Goal: Book appointment/travel/reservation

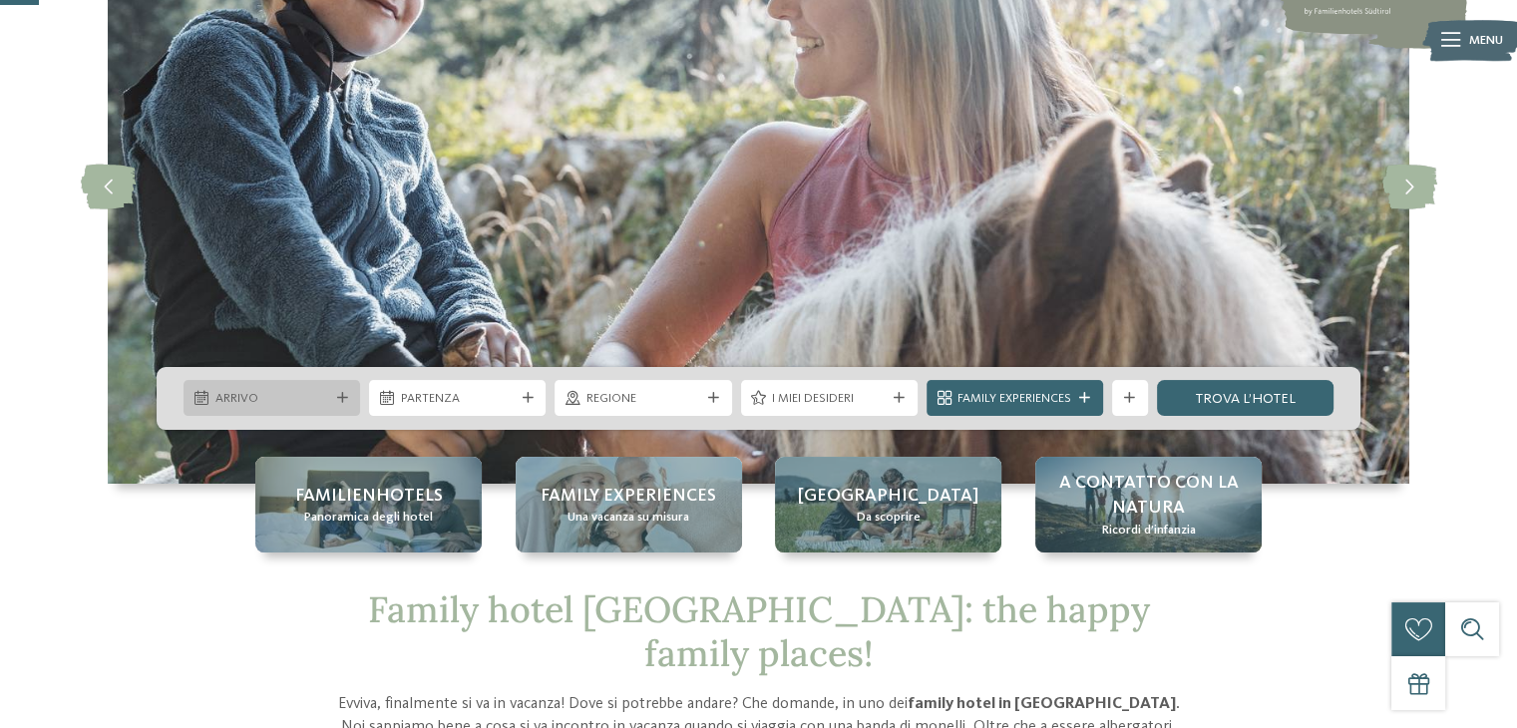
click at [339, 395] on icon at bounding box center [342, 398] width 11 height 11
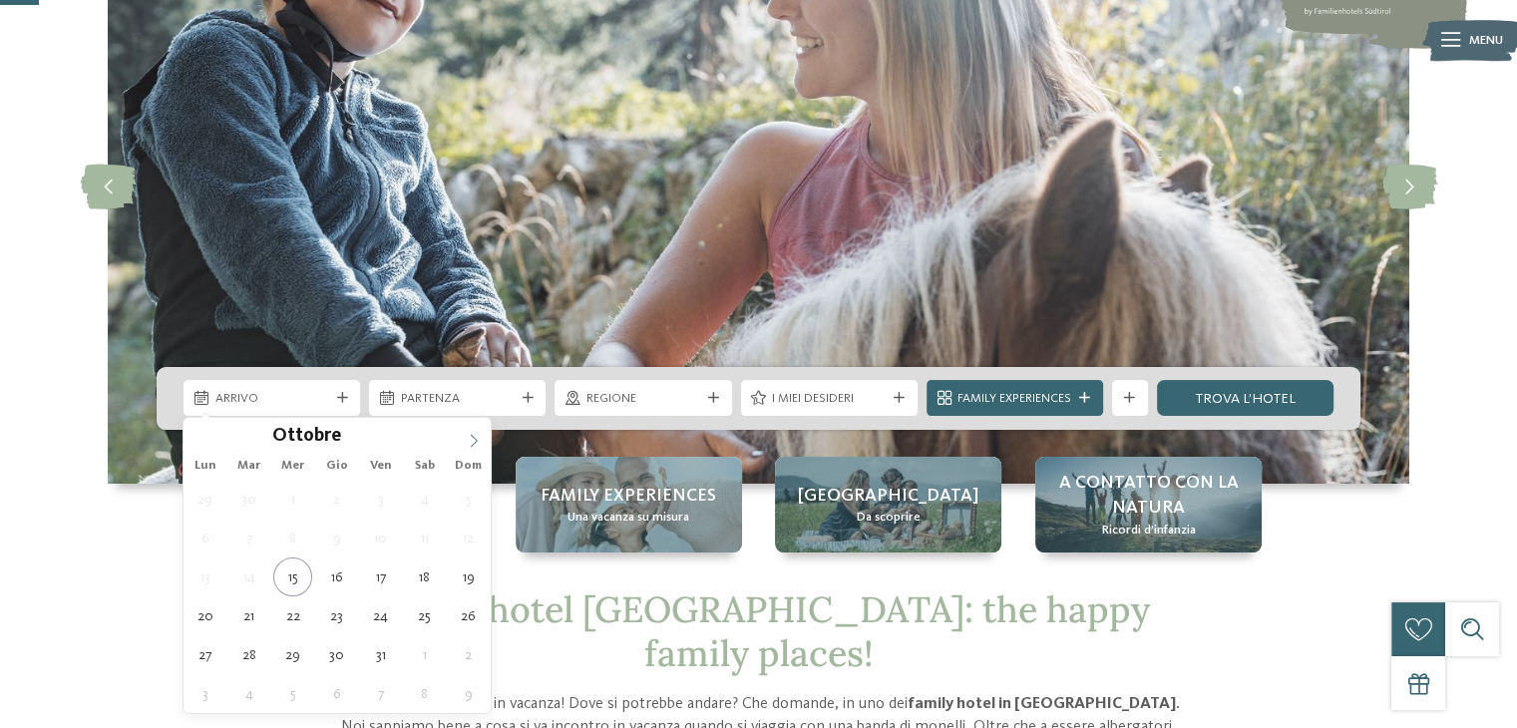
click at [475, 440] on icon at bounding box center [474, 441] width 14 height 14
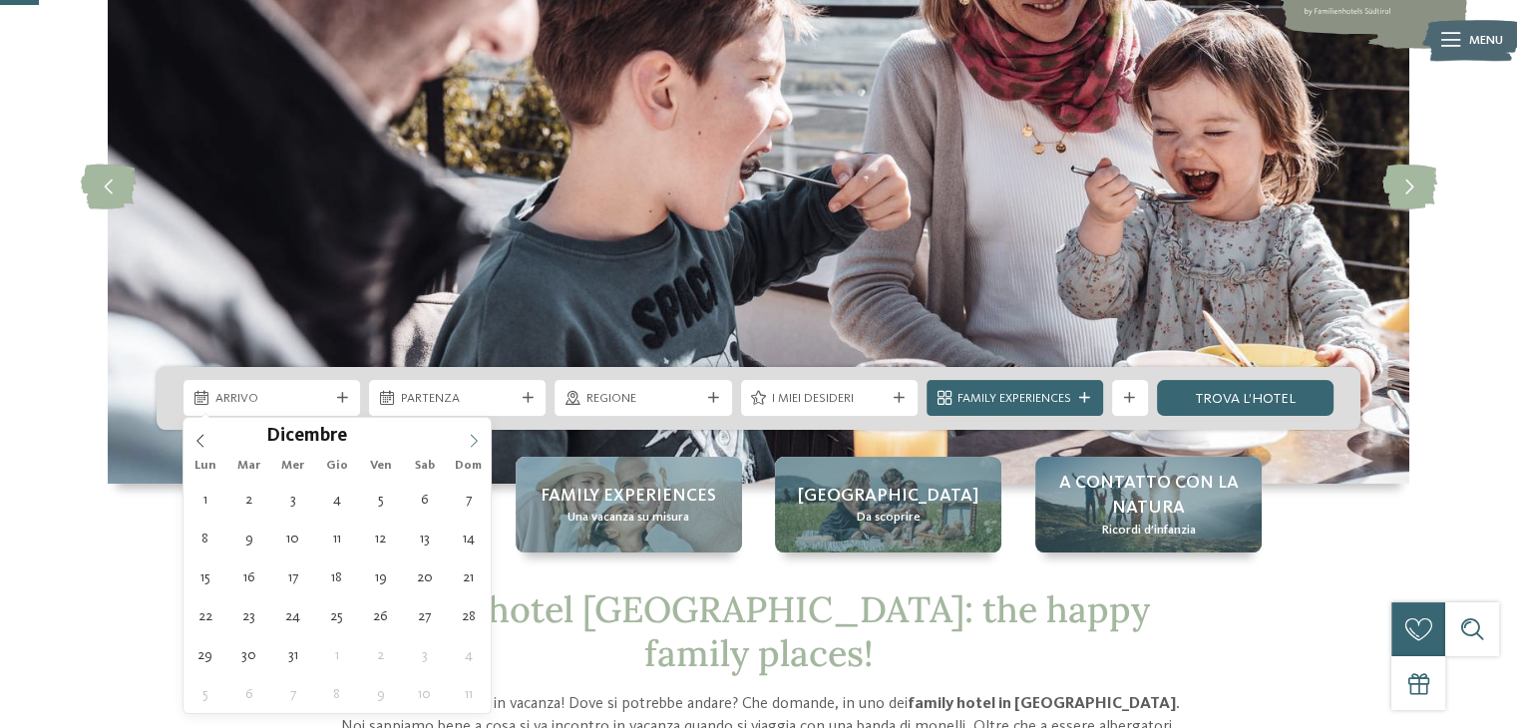
type input "****"
click at [475, 440] on icon at bounding box center [474, 441] width 14 height 14
type div "[DATE]"
type input "****"
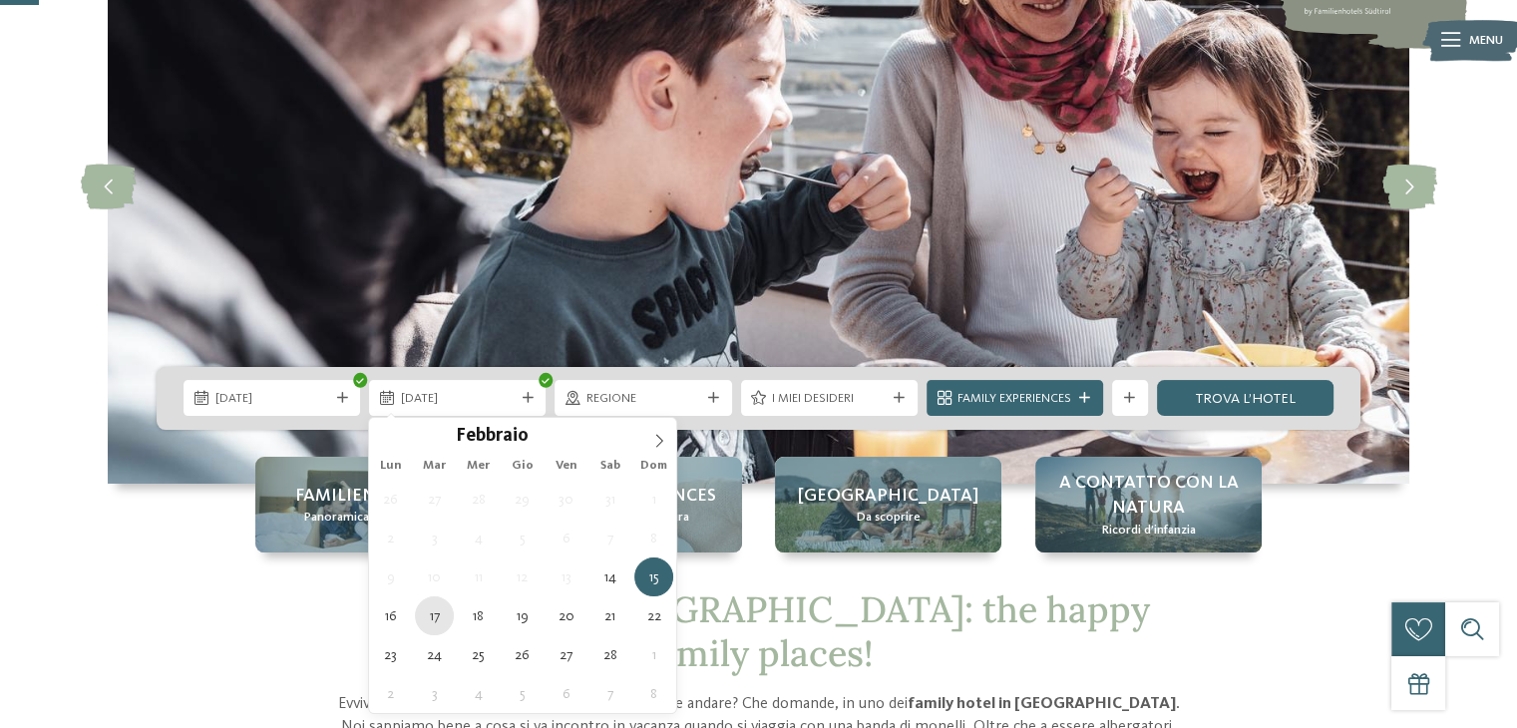
type div "[DATE]"
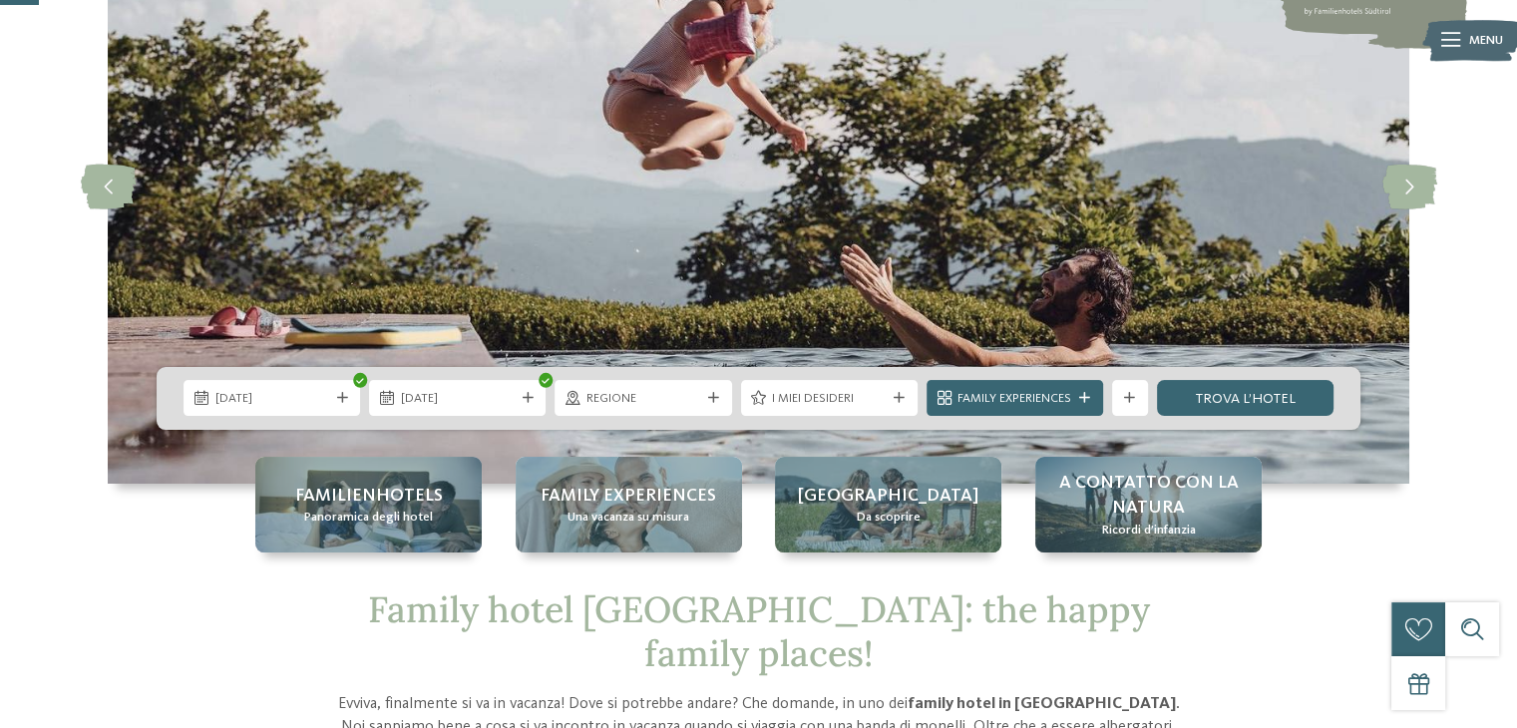
click at [715, 396] on icon at bounding box center [713, 398] width 11 height 11
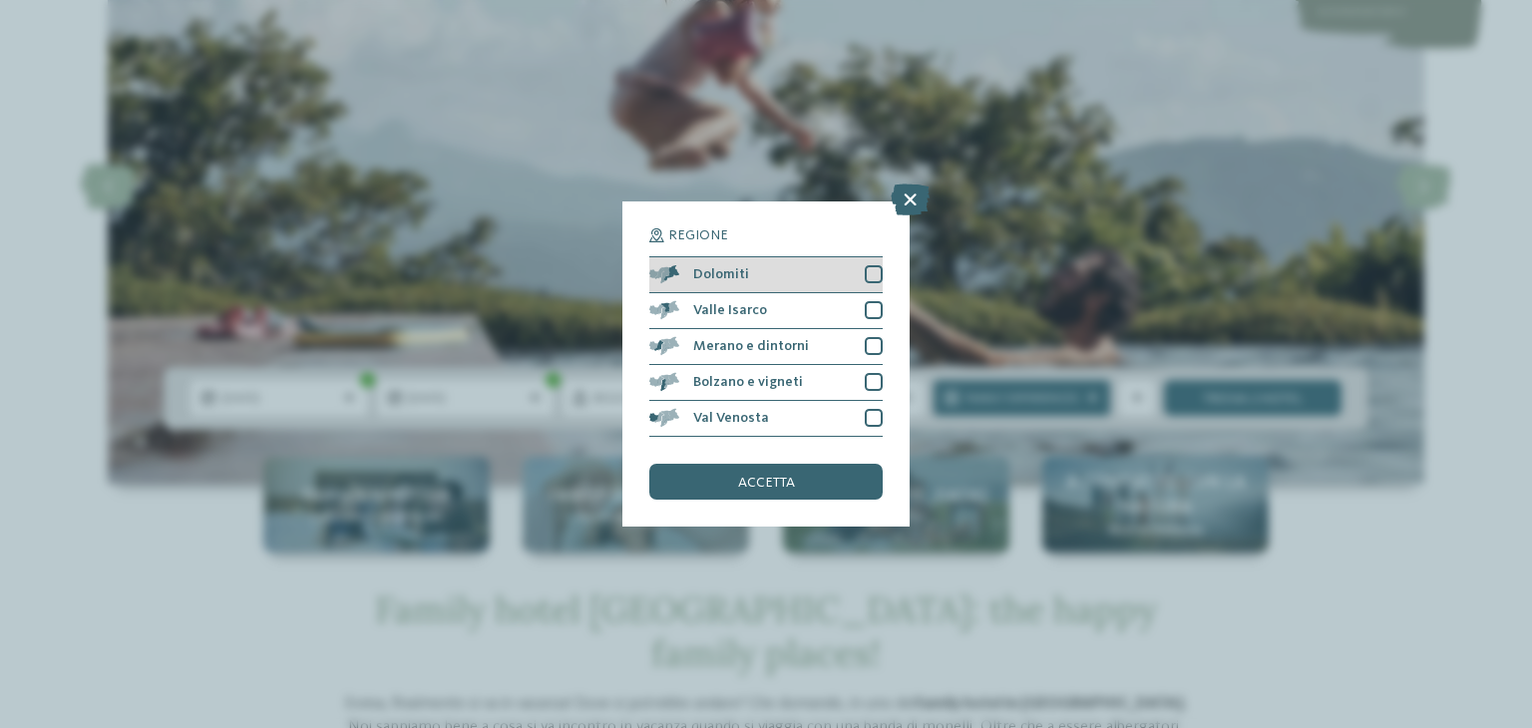
click at [734, 277] on span "Dolomiti" at bounding box center [721, 274] width 56 height 14
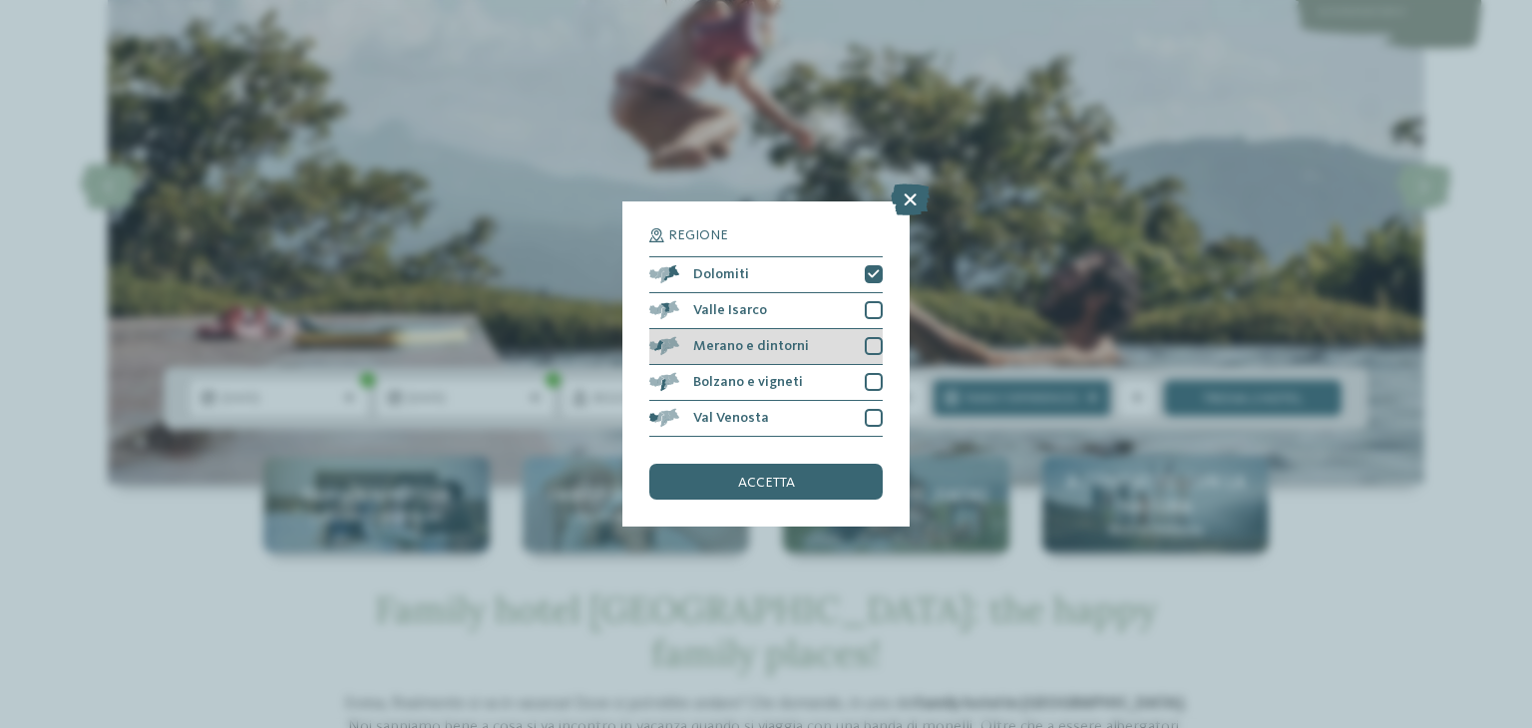
click at [757, 336] on div "Merano e dintorni" at bounding box center [765, 347] width 233 height 36
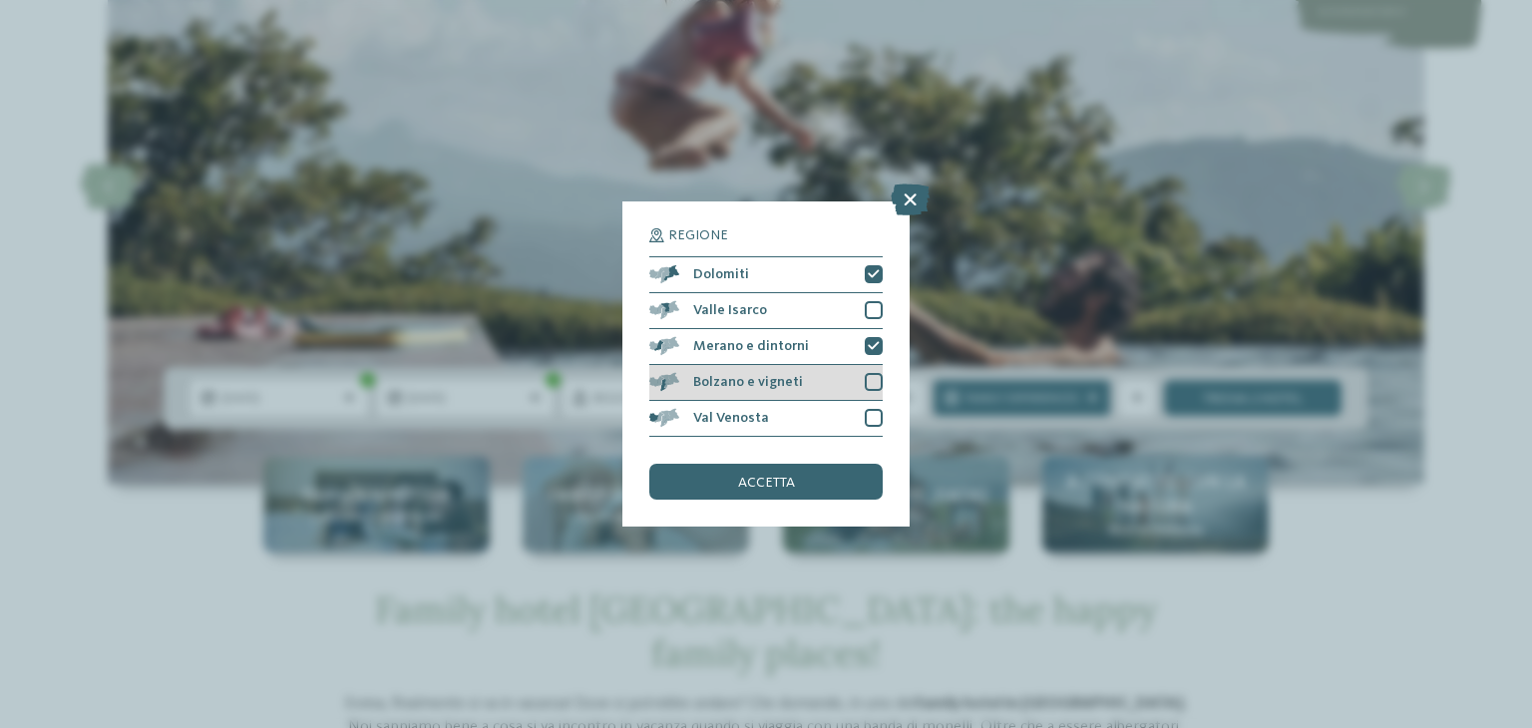
click at [765, 375] on span "Bolzano e vigneti" at bounding box center [748, 382] width 110 height 14
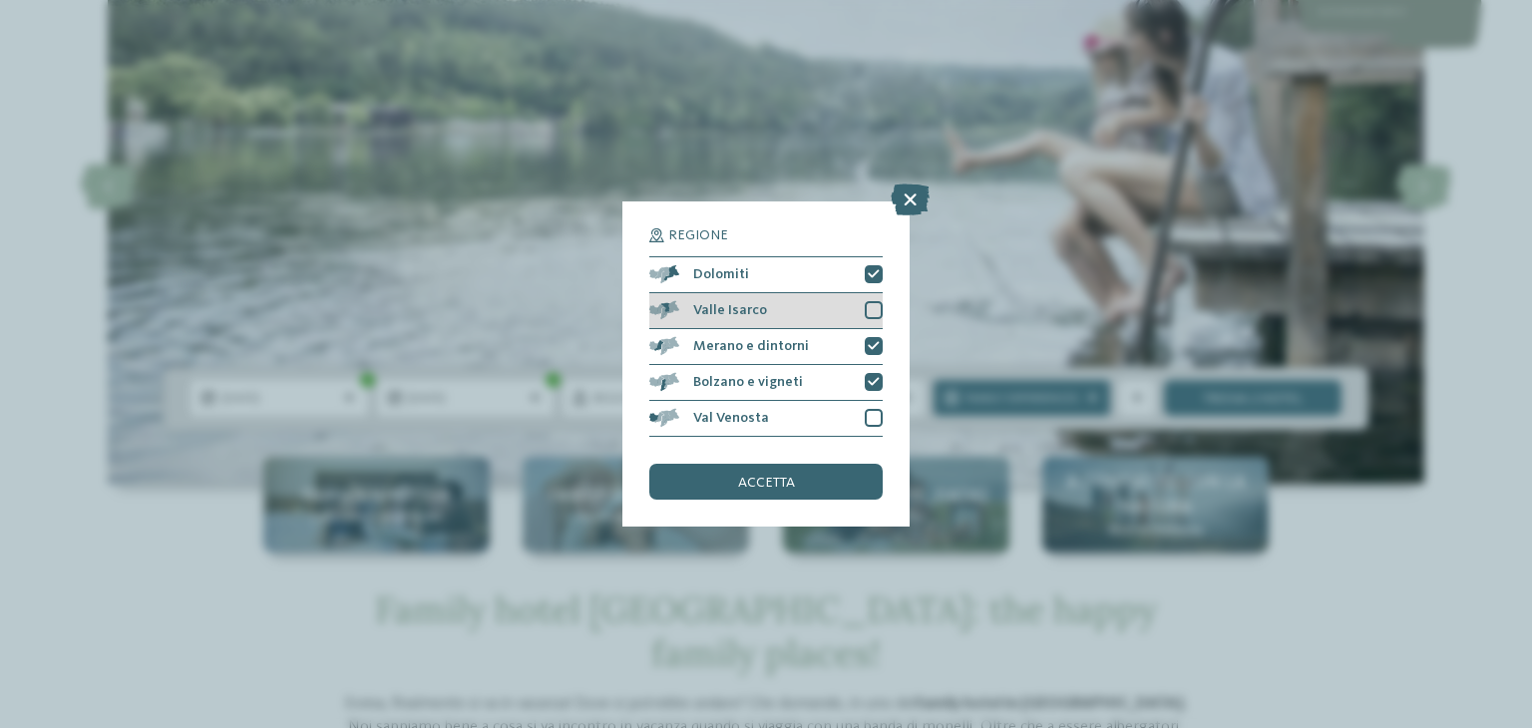
click at [769, 312] on div "Valle Isarco" at bounding box center [765, 311] width 233 height 36
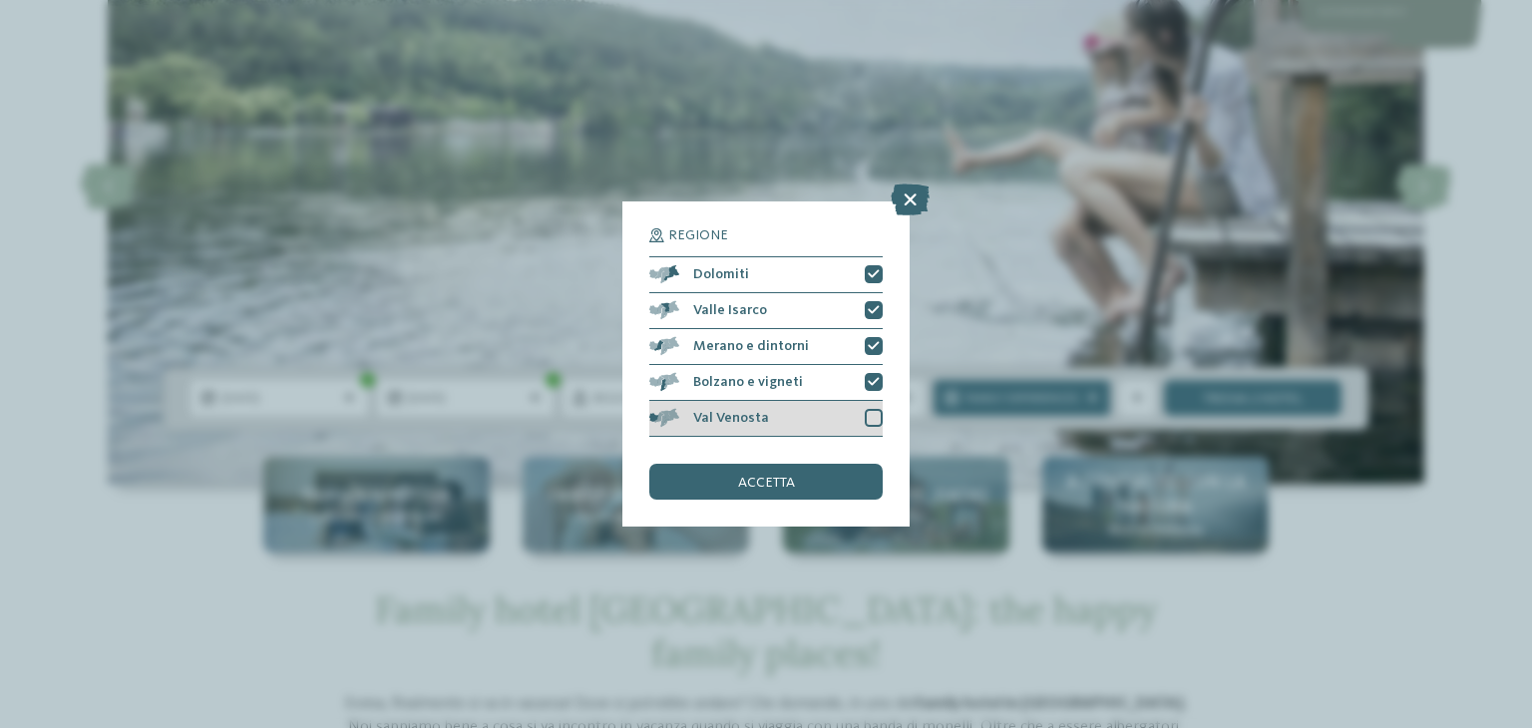
click at [779, 424] on div "Val Venosta" at bounding box center [765, 419] width 233 height 36
click at [783, 474] on div "accetta" at bounding box center [765, 482] width 233 height 36
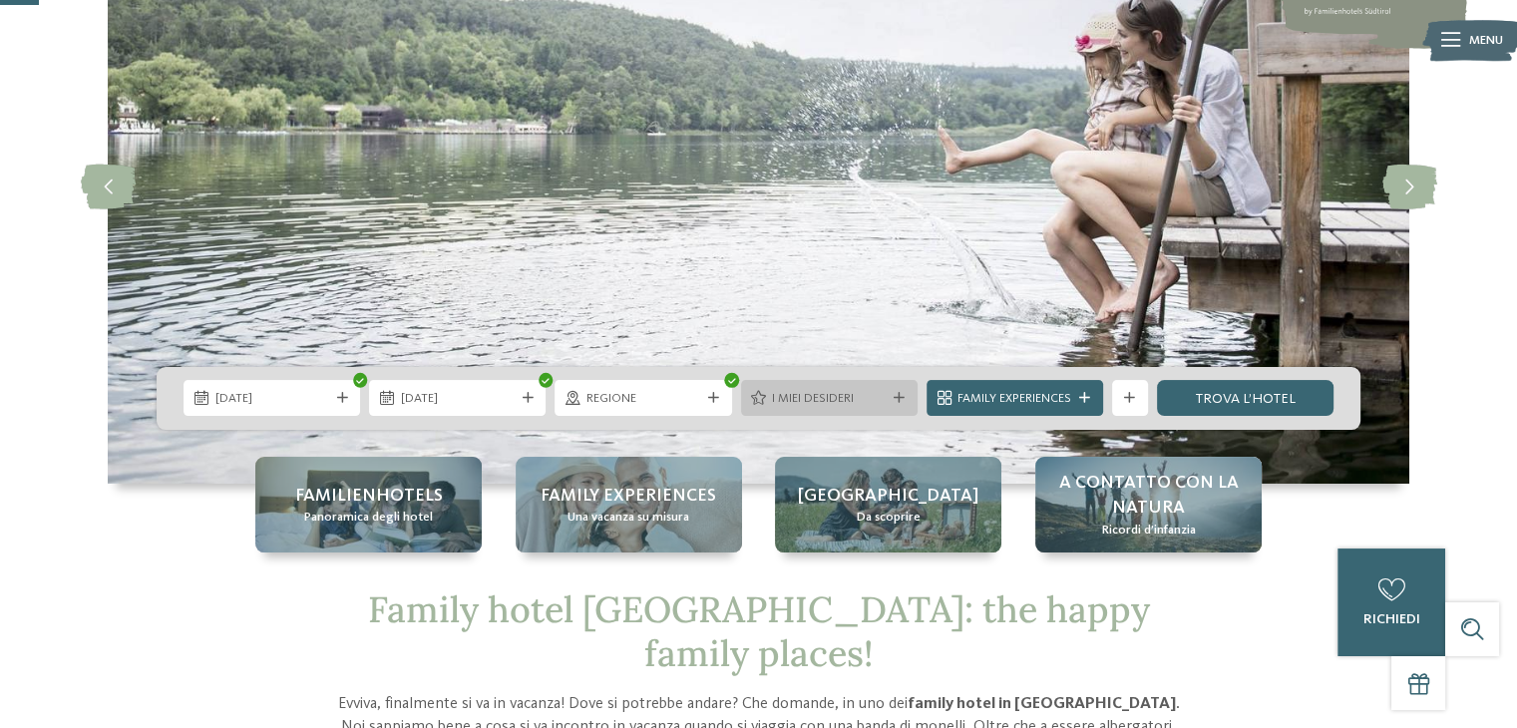
click at [905, 393] on div at bounding box center [900, 398] width 18 height 11
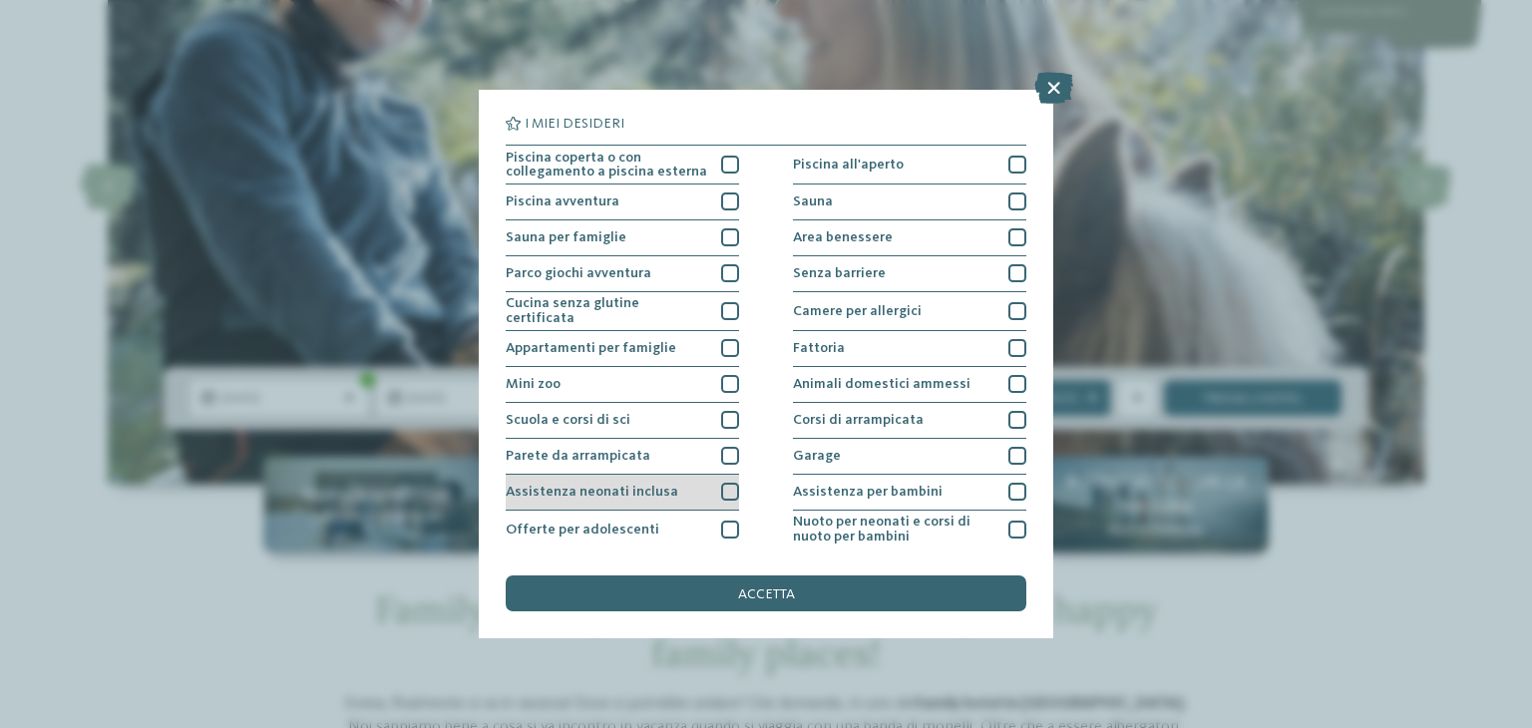
click at [722, 483] on div at bounding box center [730, 492] width 18 height 18
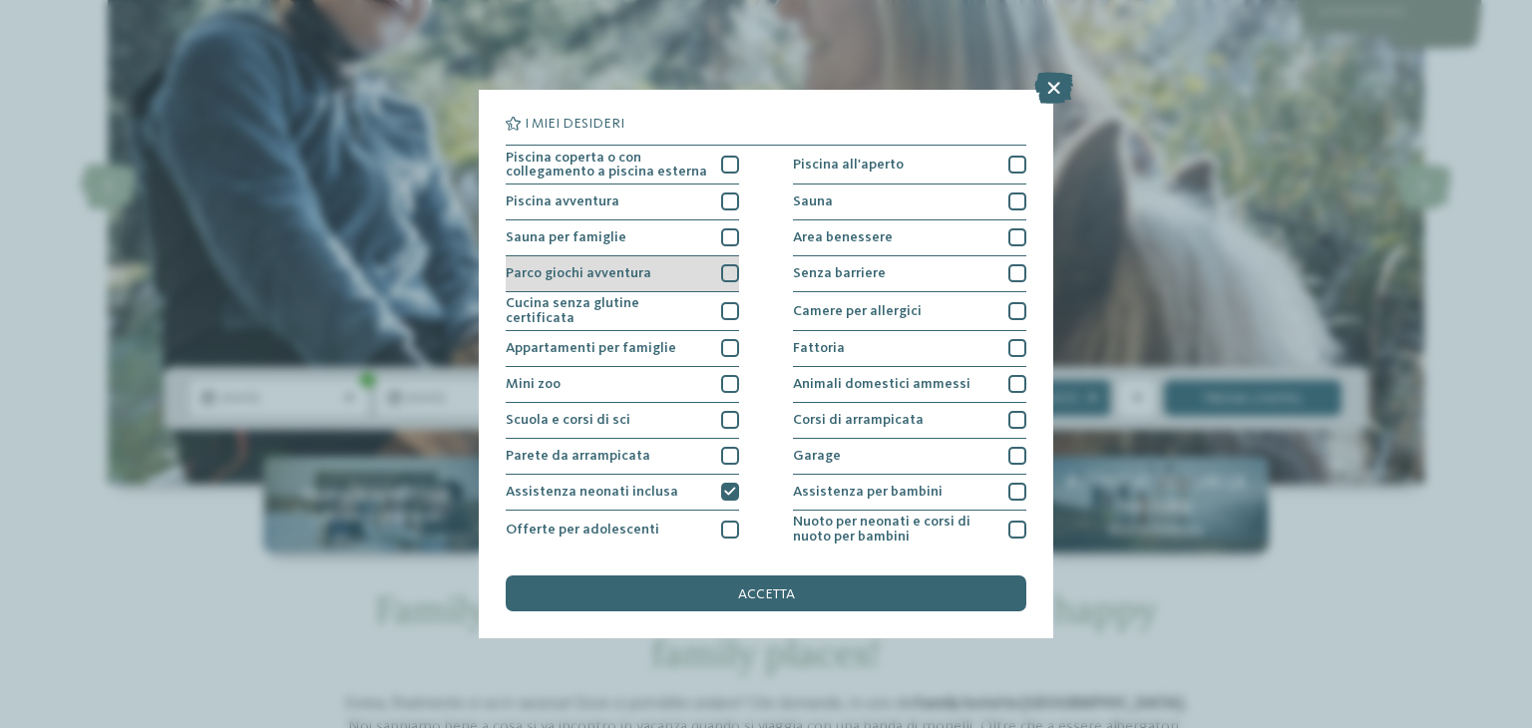
click at [721, 269] on div at bounding box center [730, 273] width 18 height 18
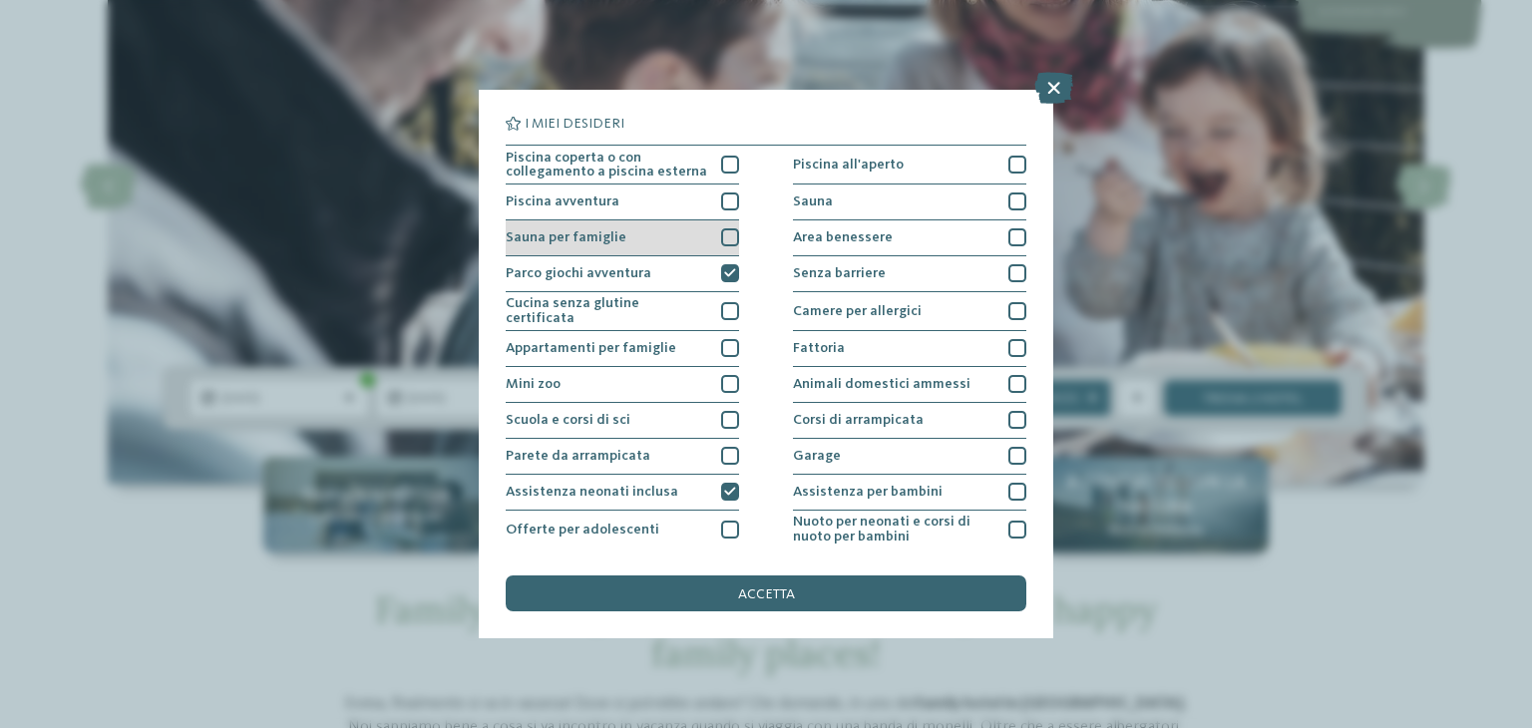
click at [722, 240] on div at bounding box center [730, 237] width 18 height 18
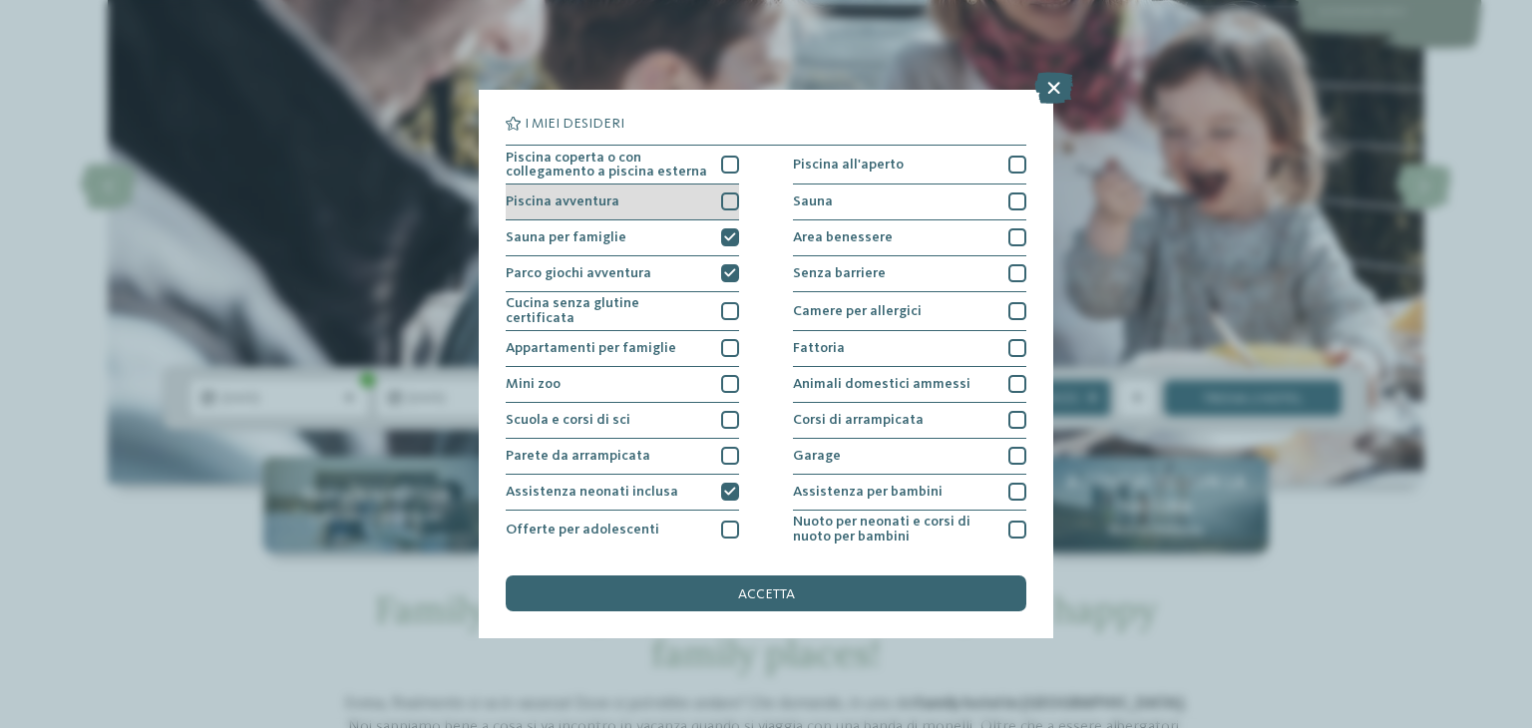
click at [722, 197] on div at bounding box center [730, 201] width 18 height 18
click at [725, 162] on div at bounding box center [730, 165] width 18 height 18
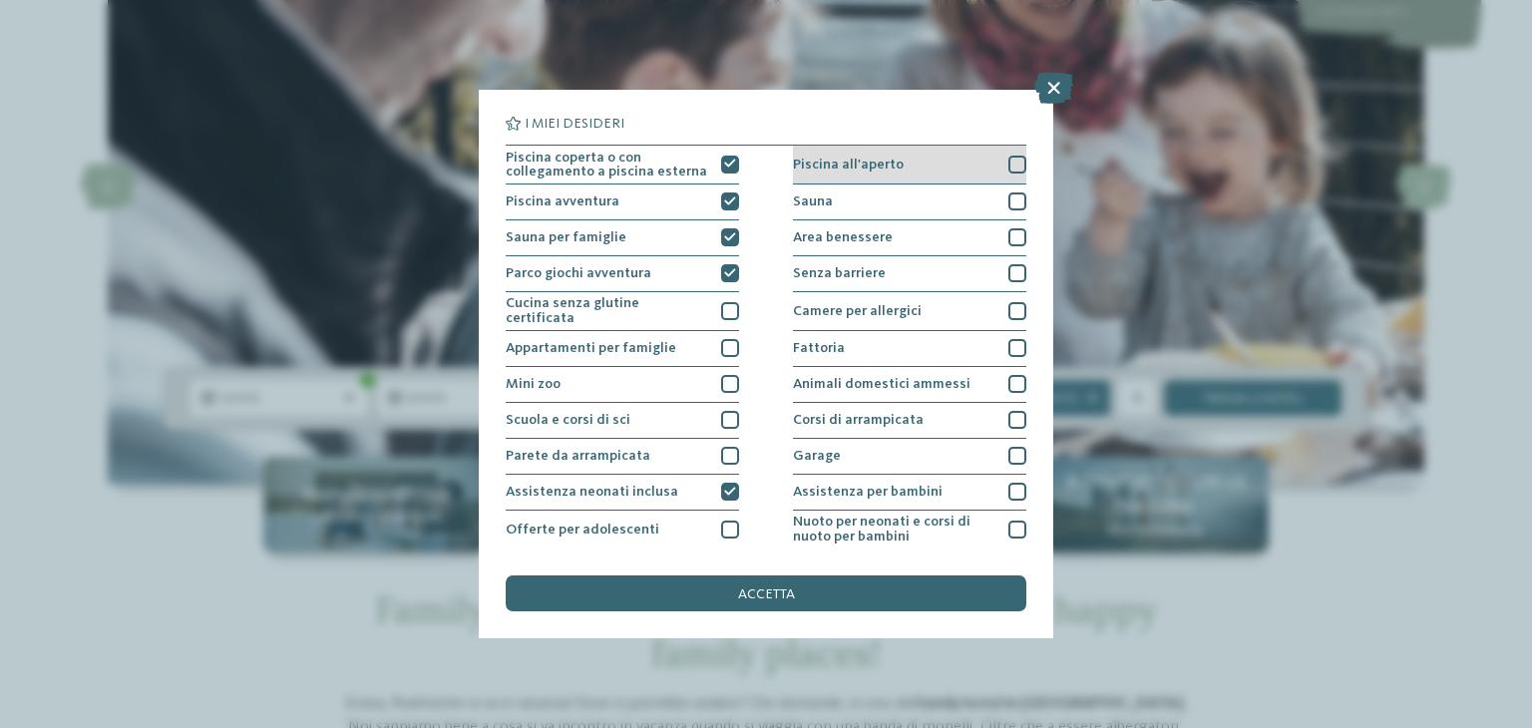
click at [1008, 166] on div at bounding box center [1017, 165] width 18 height 18
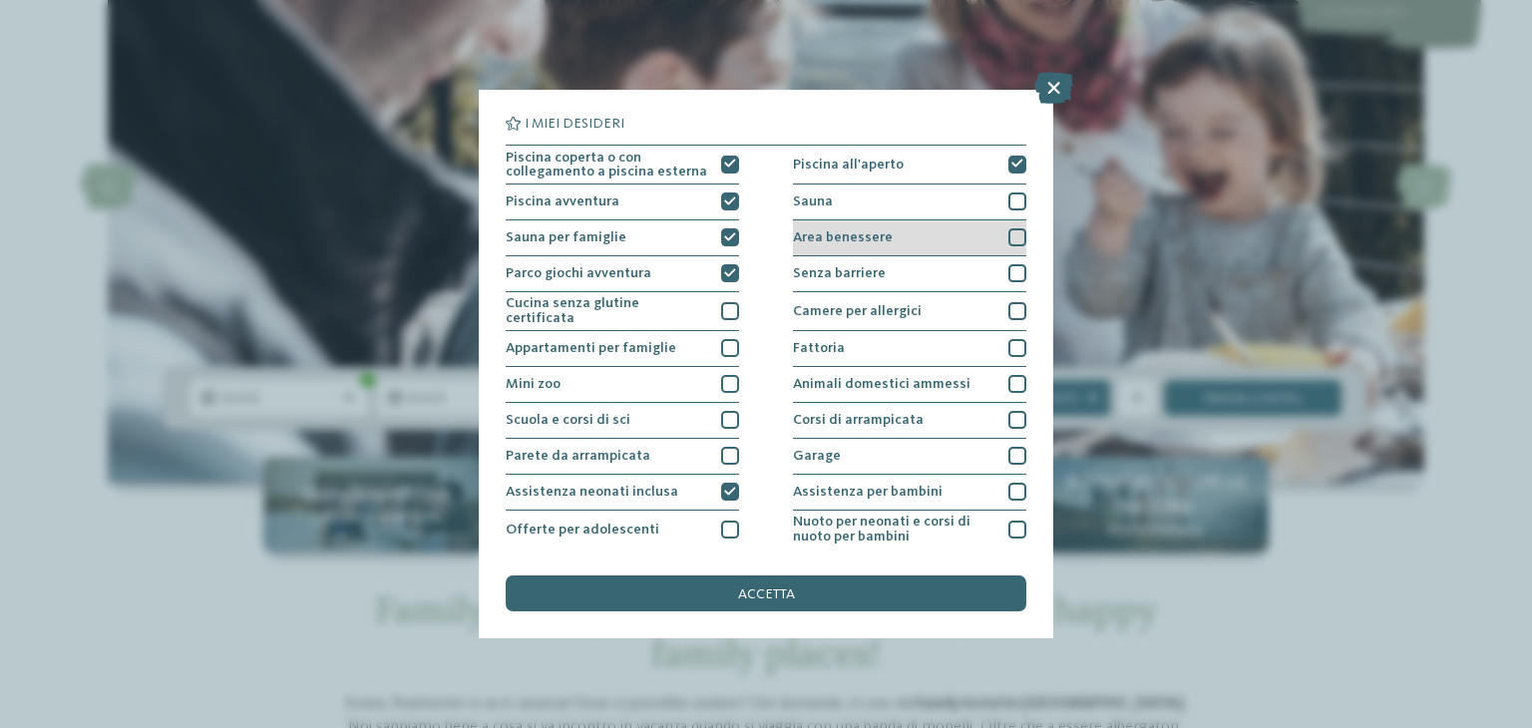
click at [1008, 244] on div at bounding box center [1017, 237] width 18 height 18
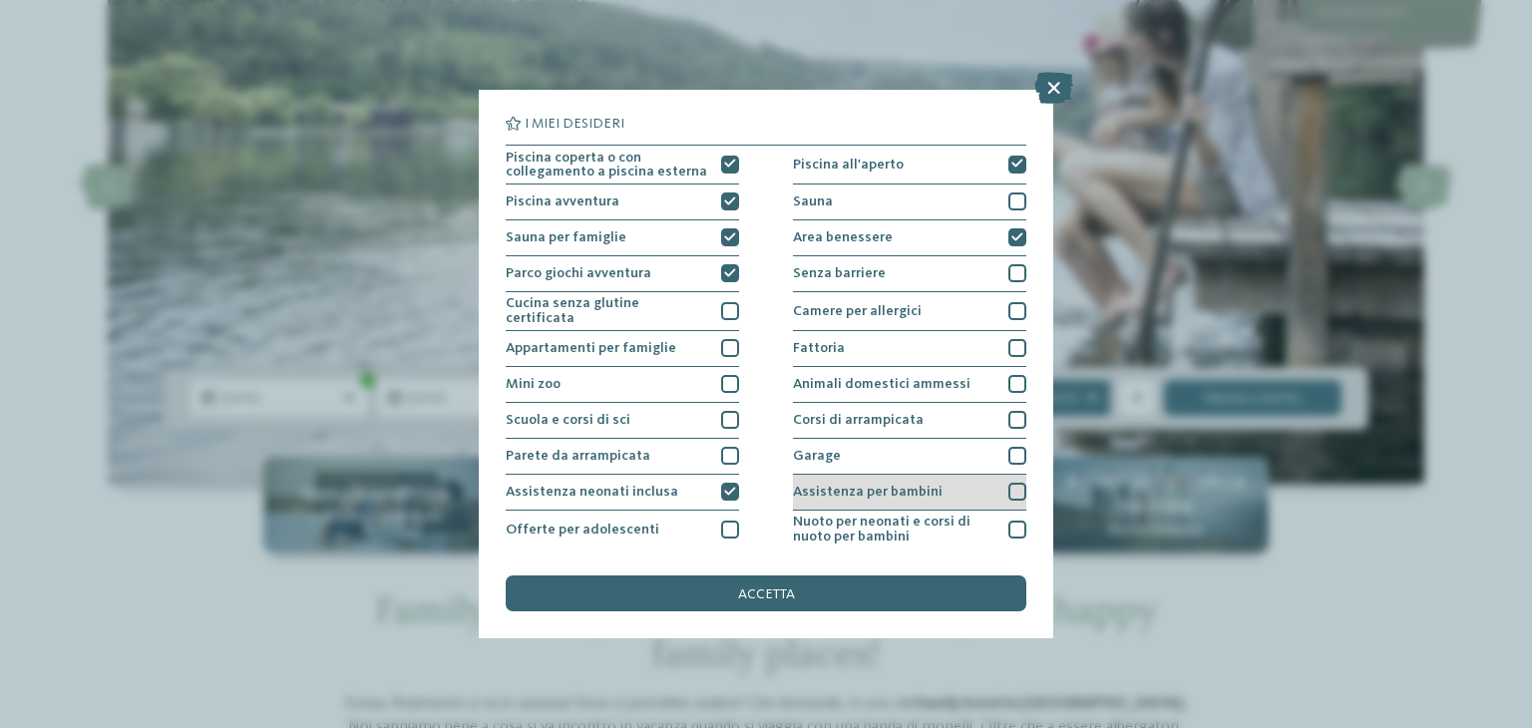
click at [1008, 491] on div at bounding box center [1017, 492] width 18 height 18
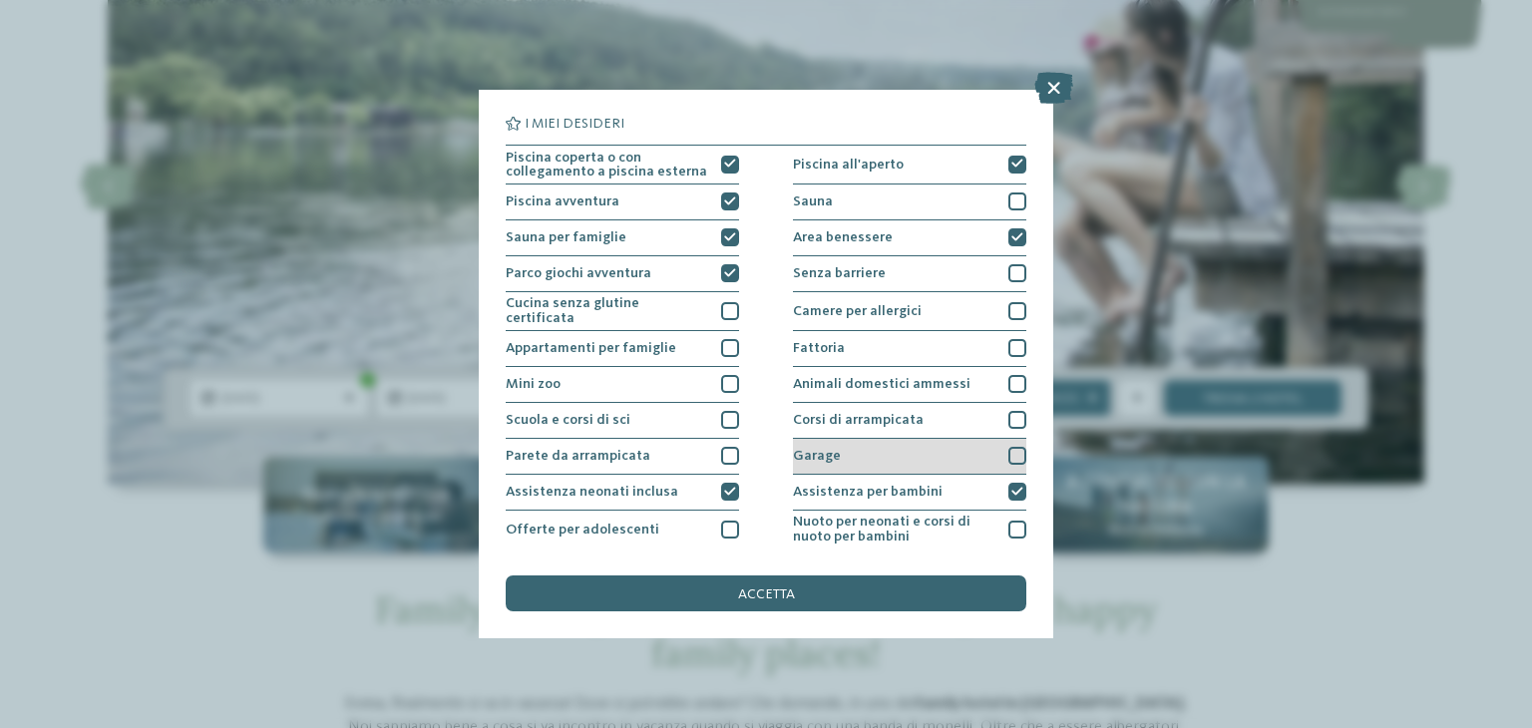
click at [1008, 452] on div at bounding box center [1017, 456] width 18 height 18
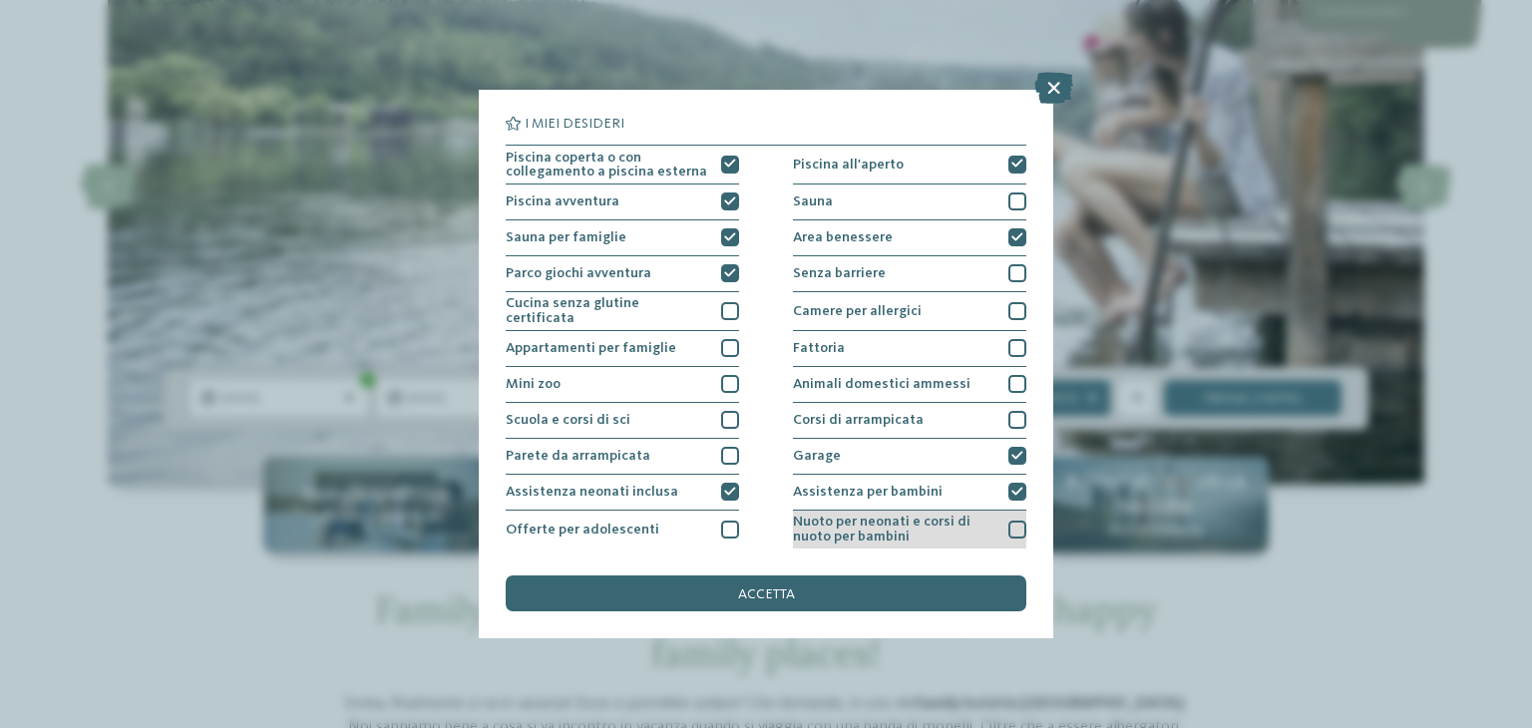
click at [1012, 531] on div at bounding box center [1017, 530] width 18 height 18
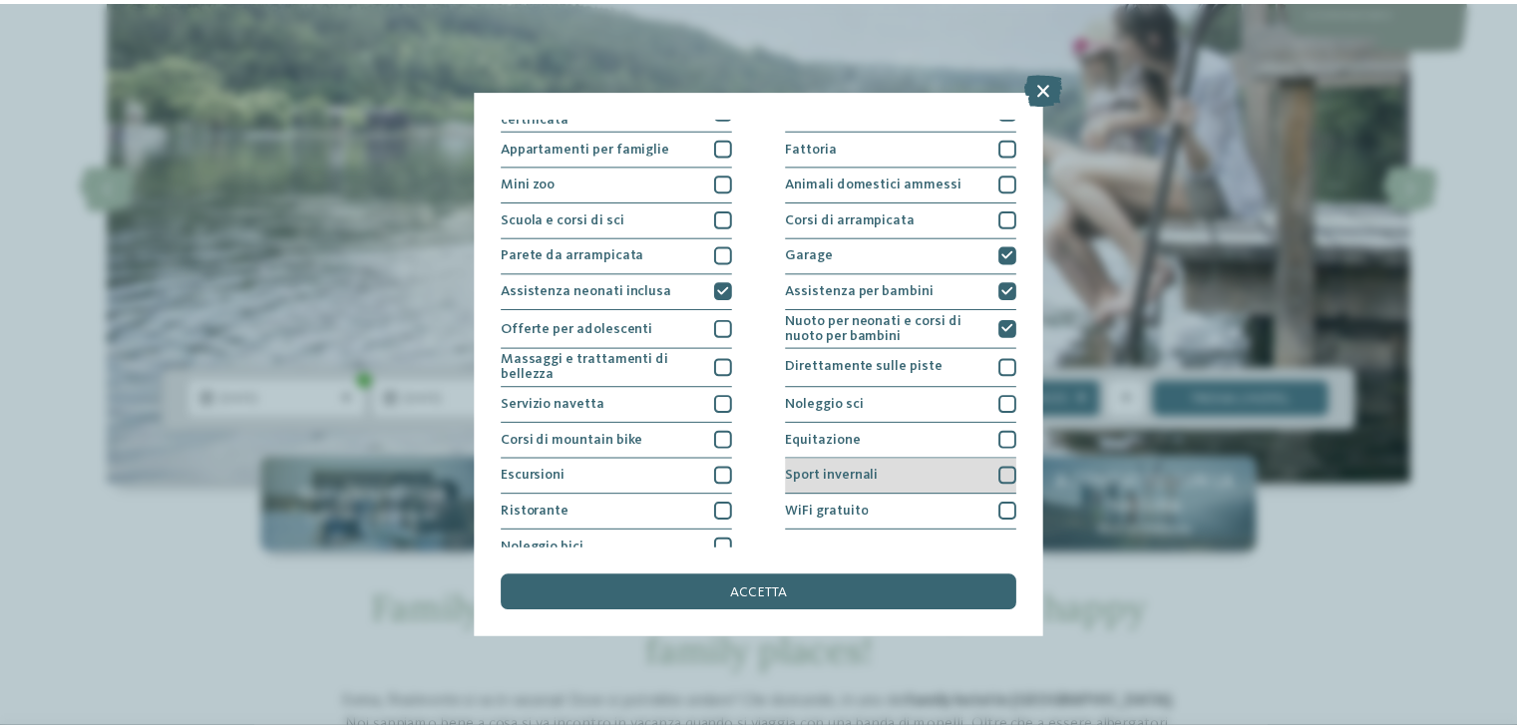
scroll to position [215, 0]
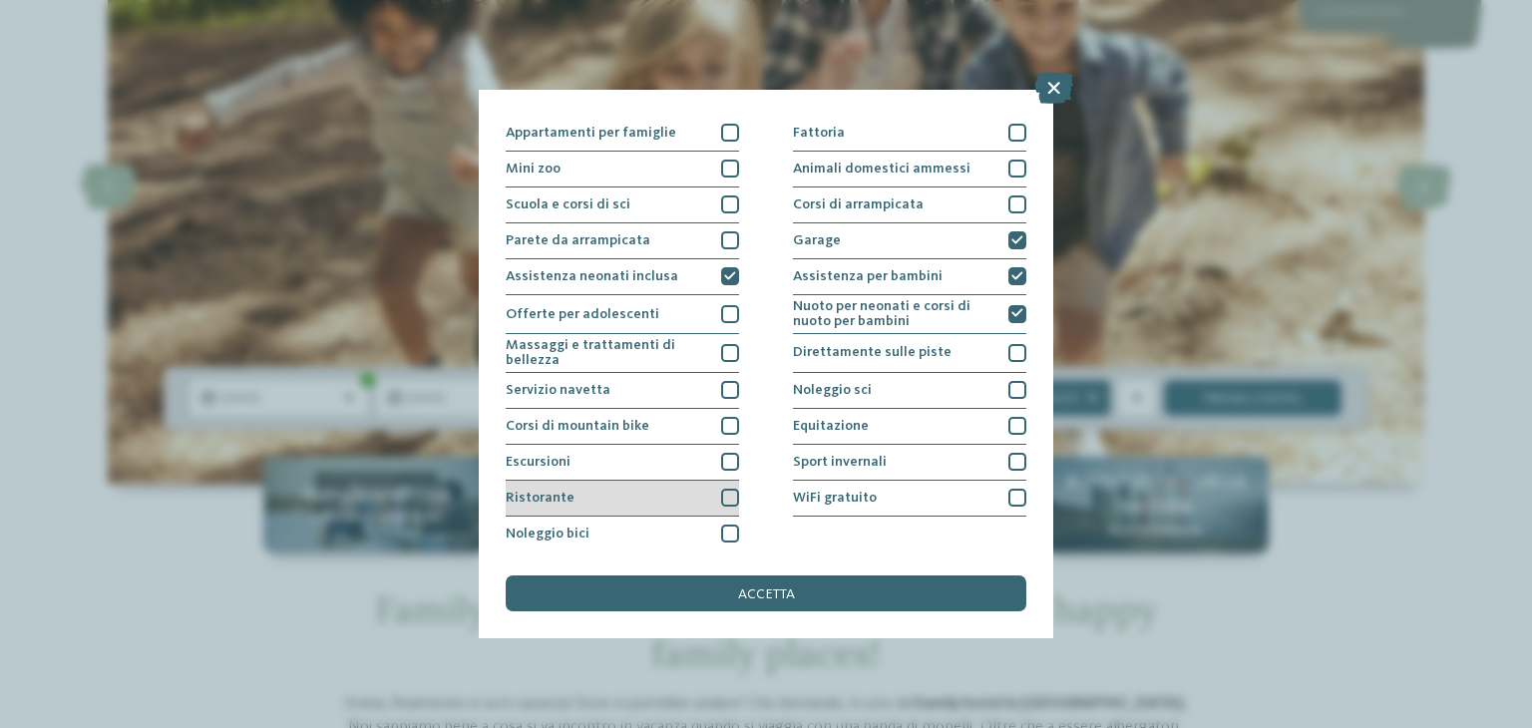
click at [721, 489] on div at bounding box center [730, 498] width 18 height 18
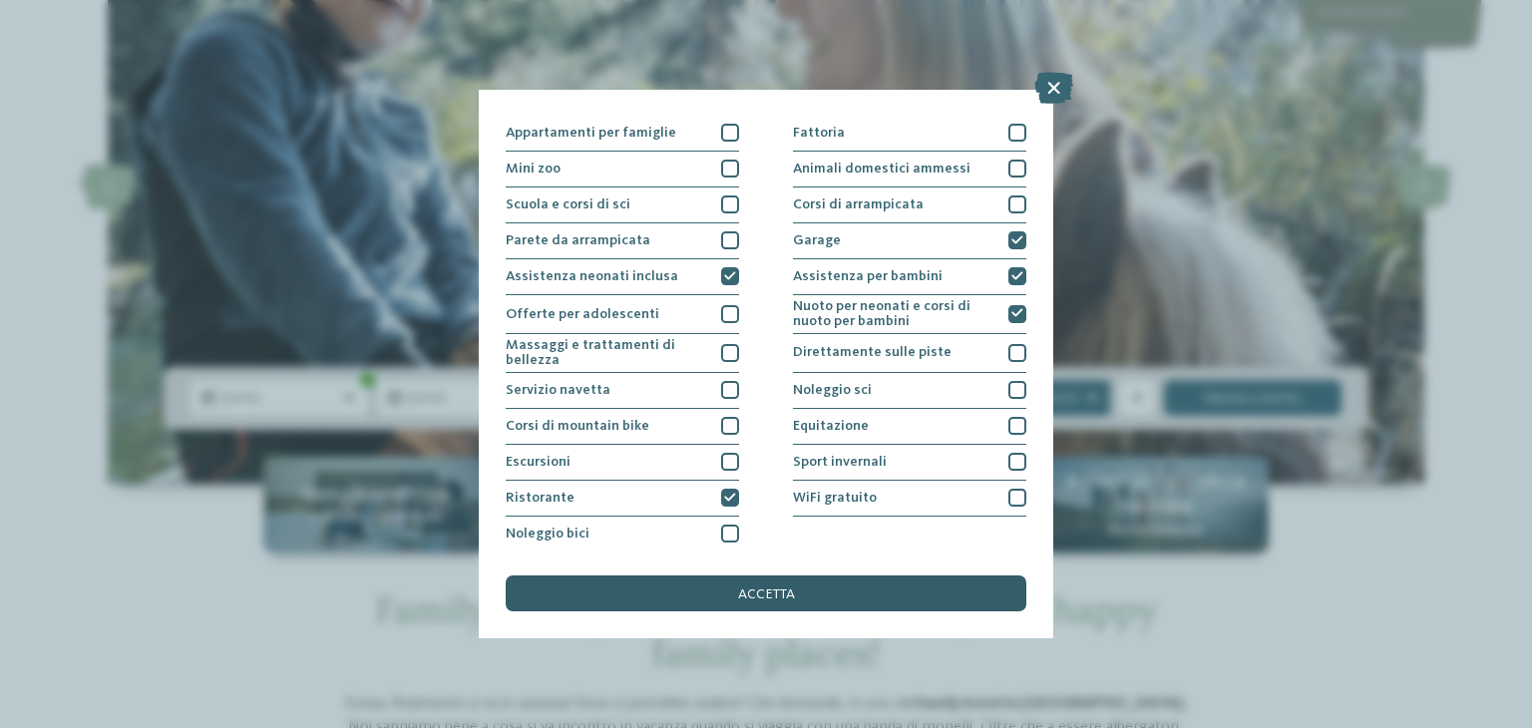
click at [772, 588] on span "accetta" at bounding box center [766, 594] width 57 height 14
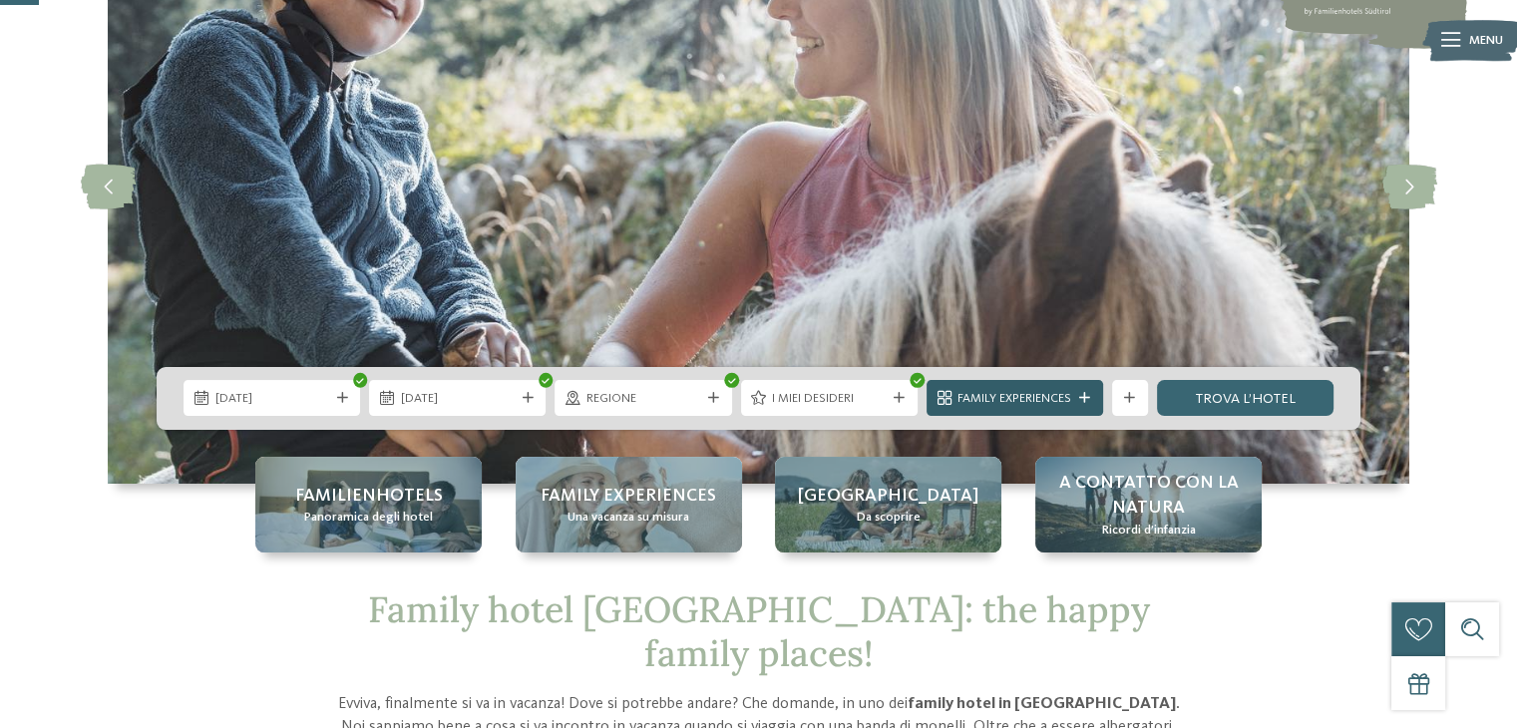
click at [1083, 399] on icon at bounding box center [1084, 398] width 11 height 11
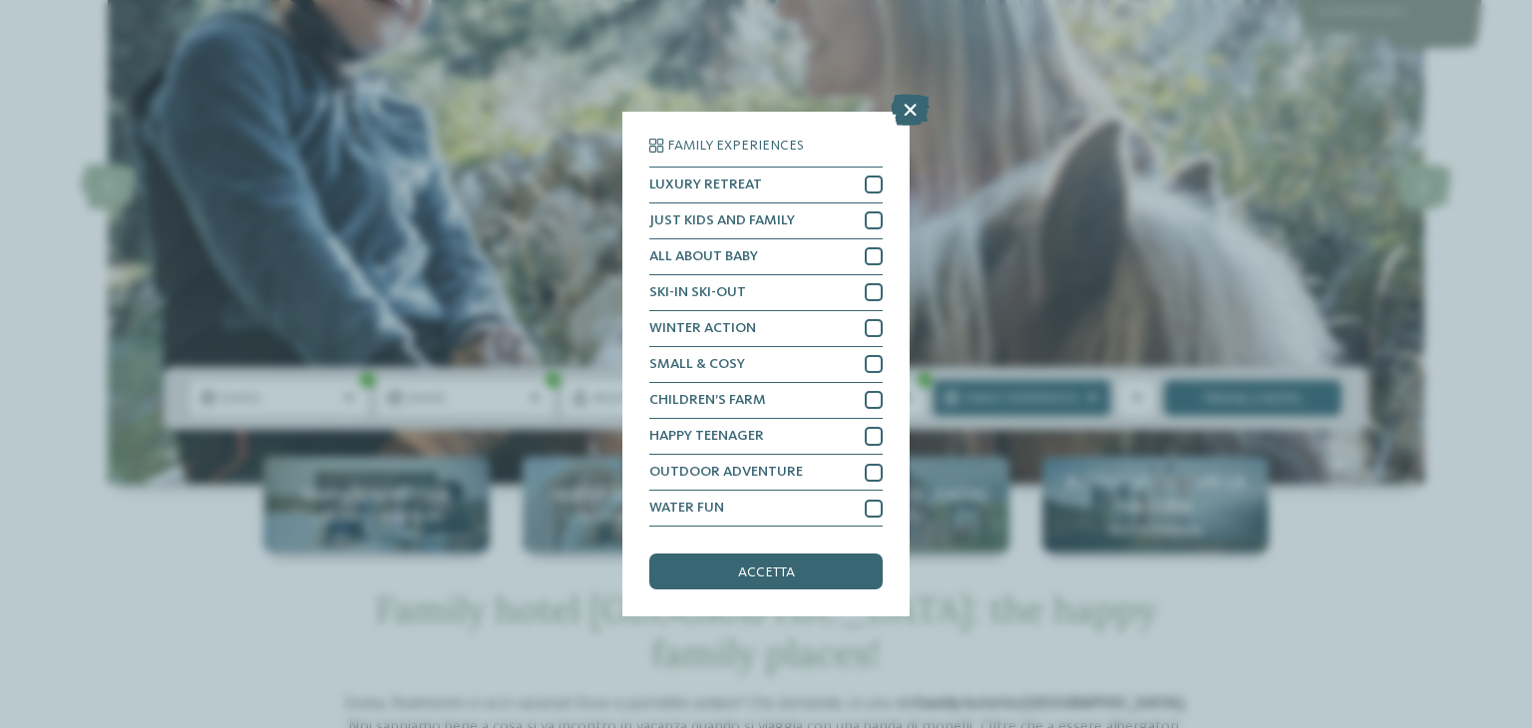
click at [910, 96] on icon at bounding box center [910, 110] width 39 height 32
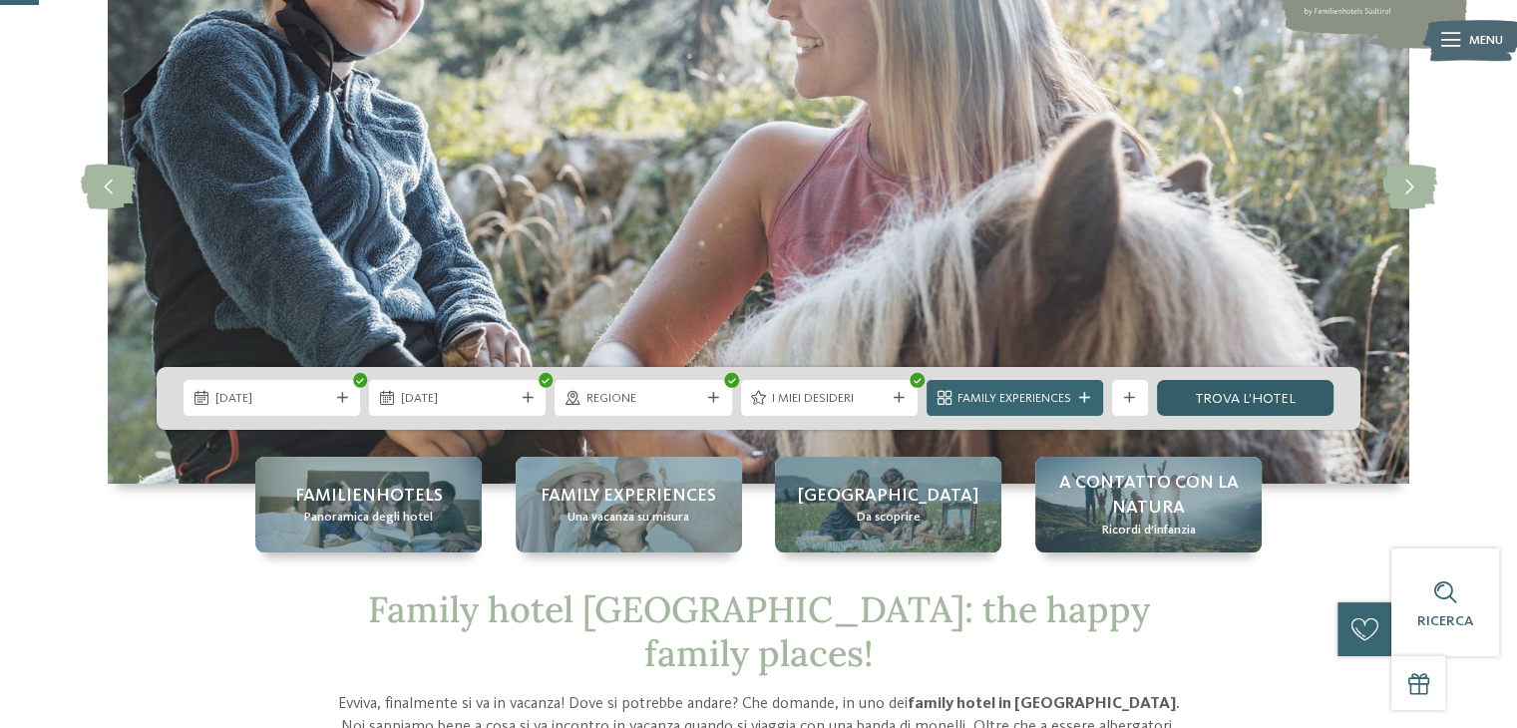
click at [1221, 390] on link "trova l’hotel" at bounding box center [1245, 398] width 177 height 36
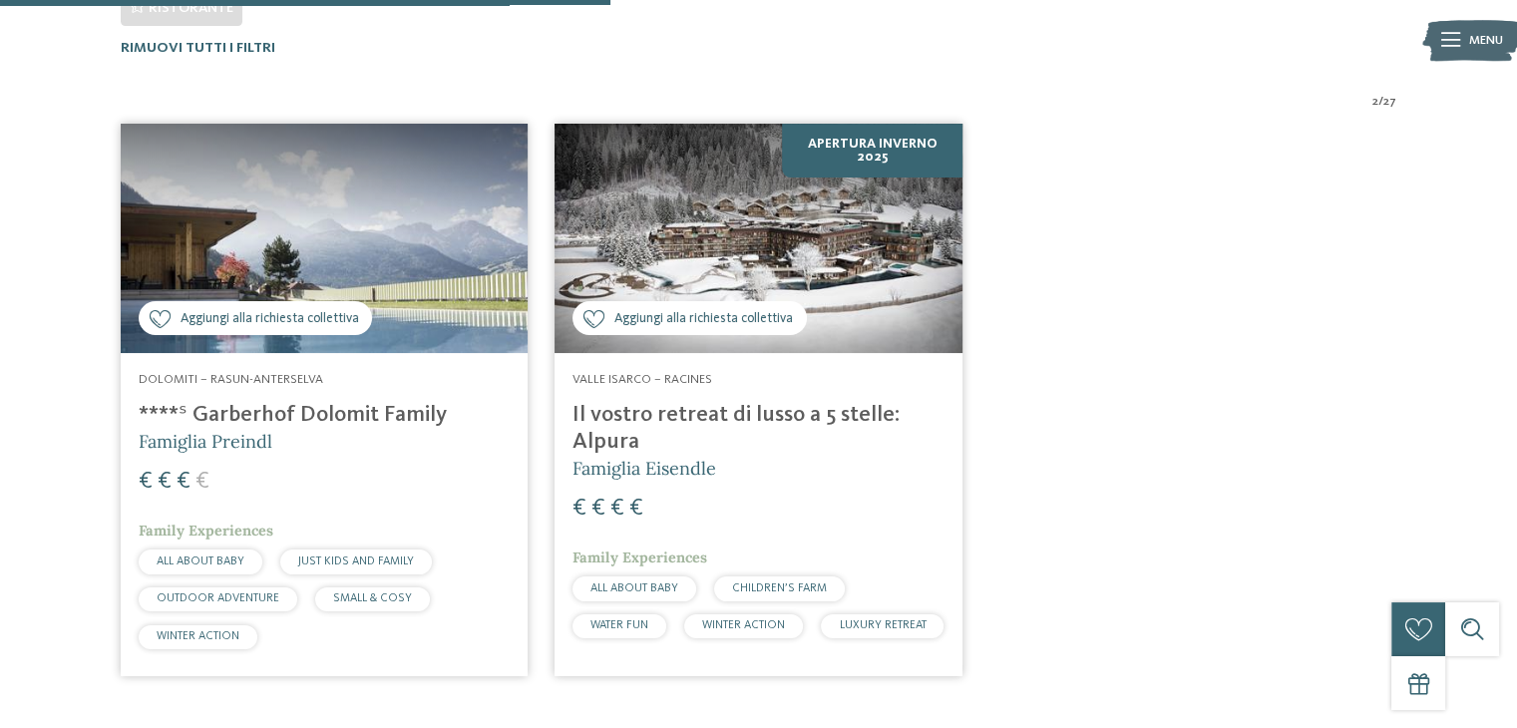
click at [322, 244] on img at bounding box center [324, 238] width 407 height 229
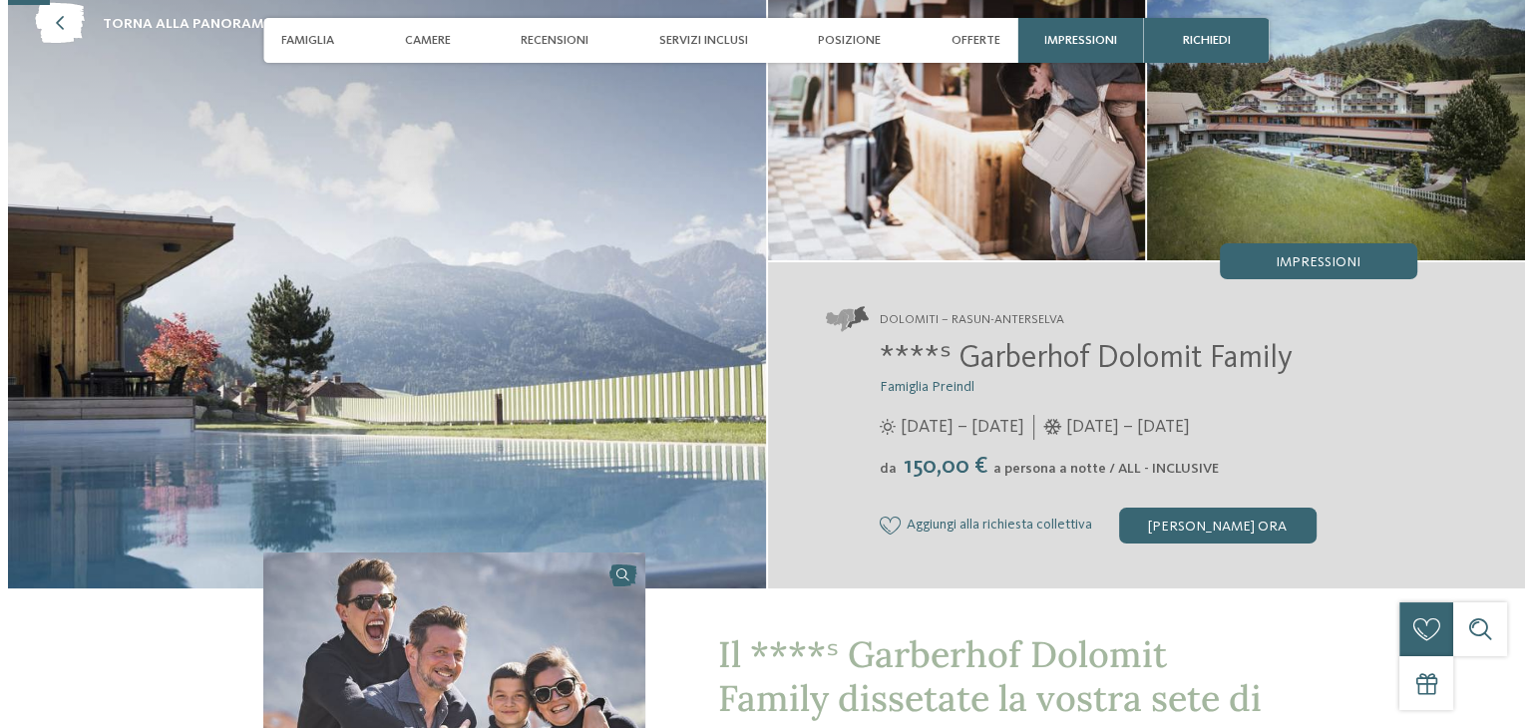
scroll to position [199, 0]
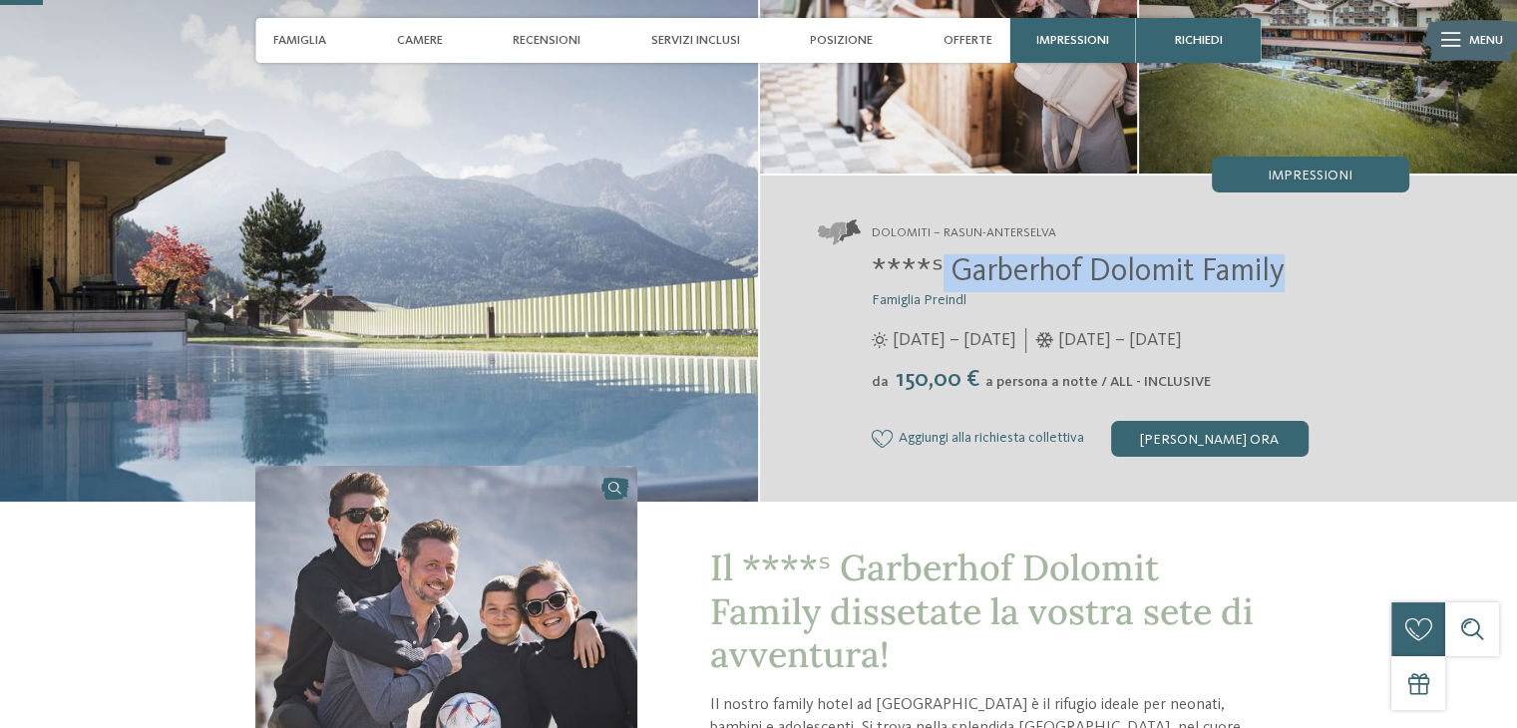
drag, startPoint x: 942, startPoint y: 279, endPoint x: 1381, endPoint y: 270, distance: 439.9
click at [1381, 270] on h2 "****ˢ Garberhof Dolomit Family" at bounding box center [1141, 273] width 538 height 38
copy span "Garberhof Dolomit Family"
